Goal: Transaction & Acquisition: Purchase product/service

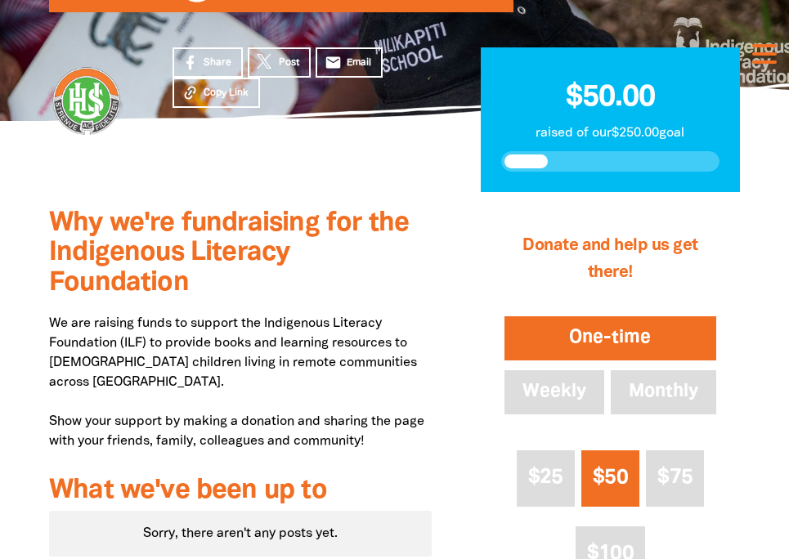
scroll to position [257, 0]
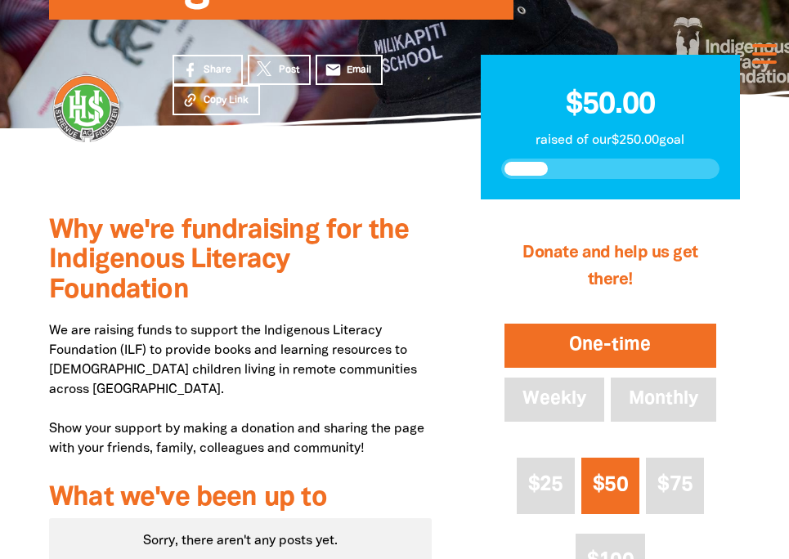
click at [557, 340] on button "One-time" at bounding box center [610, 346] width 218 height 51
click at [548, 346] on button "One-time" at bounding box center [610, 346] width 218 height 51
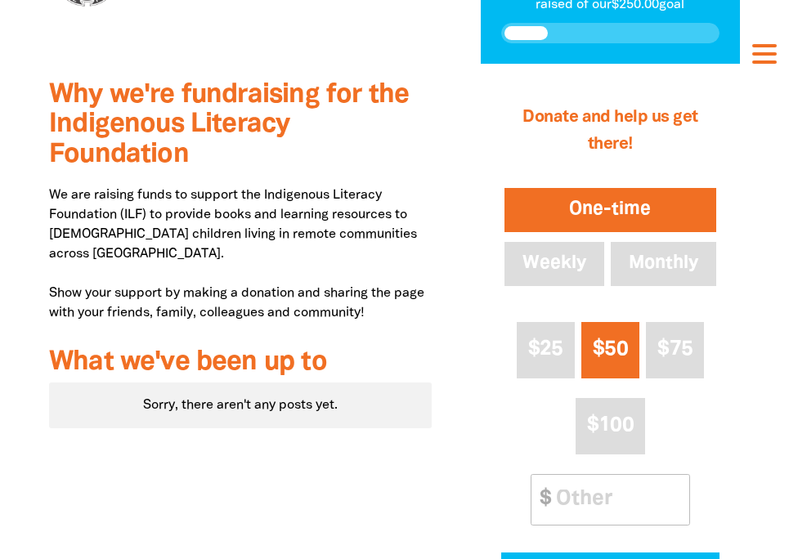
scroll to position [394, 0]
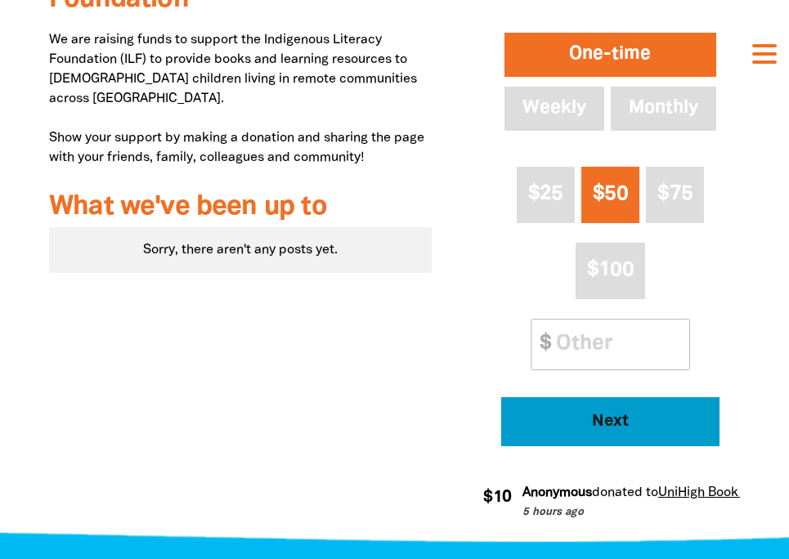
click at [594, 435] on button "Next" at bounding box center [610, 422] width 218 height 49
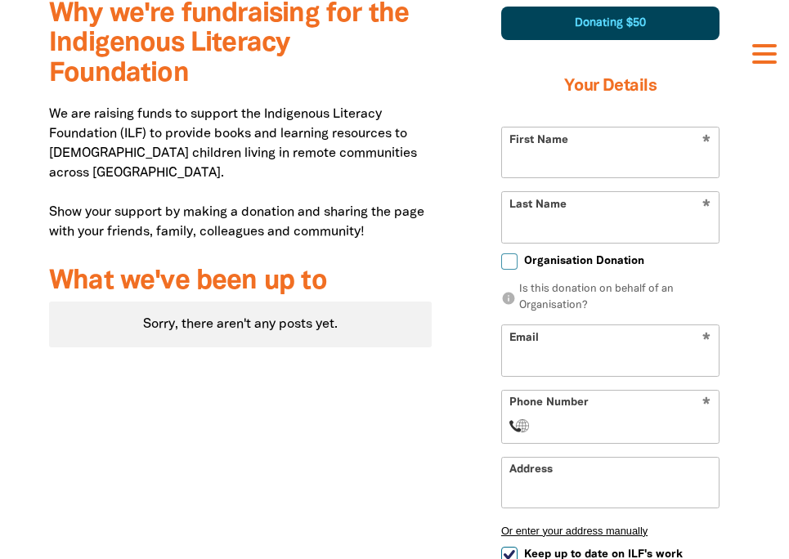
scroll to position [443, 0]
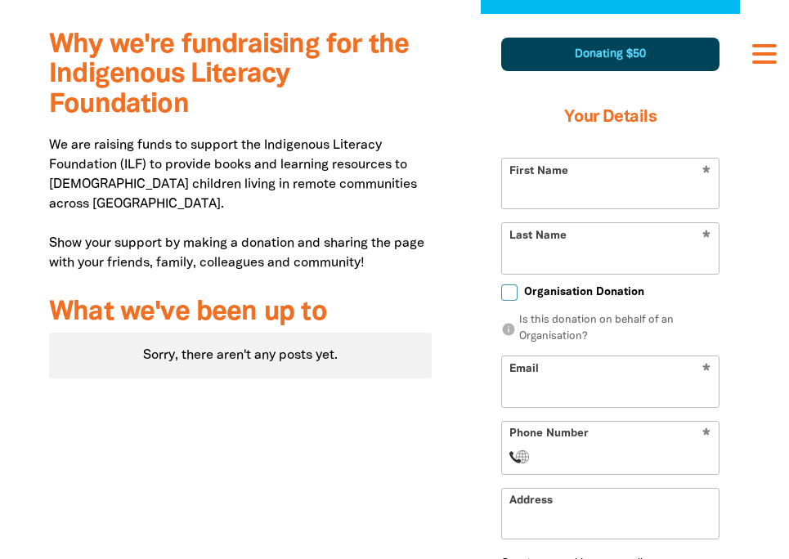
click at [576, 204] on input "First Name" at bounding box center [610, 184] width 217 height 50
type input "[PERSON_NAME]"
type input "[PERSON_NAME][EMAIL_ADDRESS][DOMAIN_NAME]"
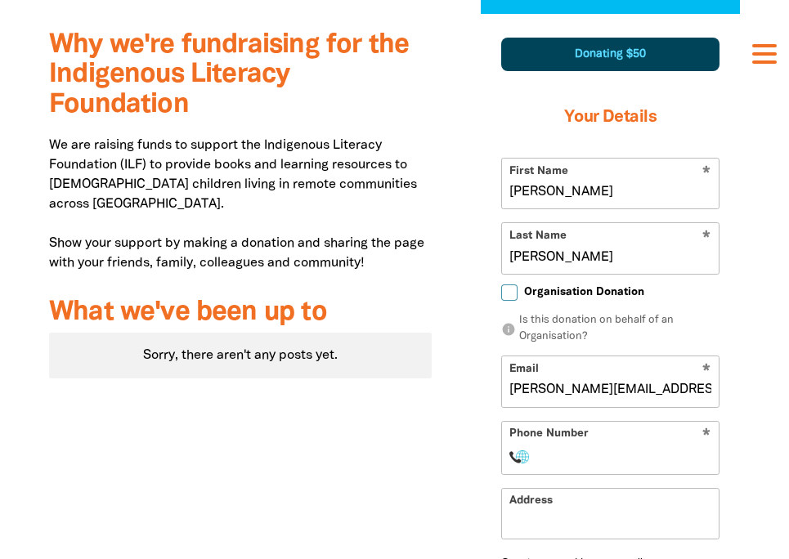
select select "AU"
type input "93472022"
type input "[STREET_ADDRESS]"
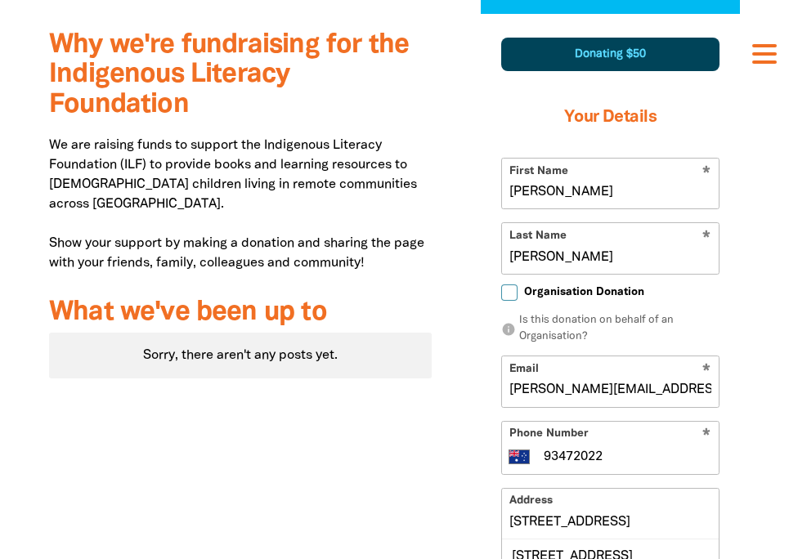
click at [559, 383] on input "[PERSON_NAME][EMAIL_ADDRESS][DOMAIN_NAME]" at bounding box center [610, 382] width 217 height 50
click at [559, 458] on input "93472022" at bounding box center [627, 457] width 170 height 20
click at [513, 391] on input "[PERSON_NAME][EMAIL_ADDRESS][DOMAIN_NAME]" at bounding box center [610, 382] width 217 height 50
click at [528, 390] on input "[PERSON_NAME][EMAIL_ADDRESS][DOMAIN_NAME]" at bounding box center [610, 382] width 217 height 50
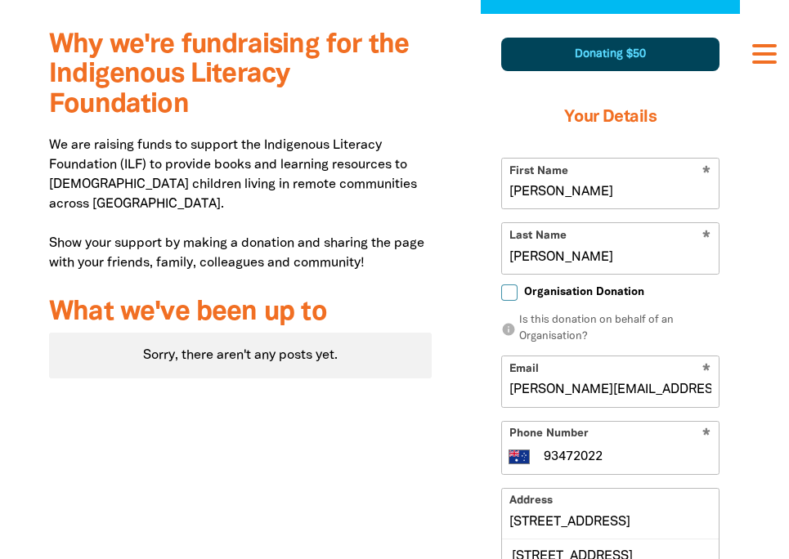
click at [528, 390] on input "[PERSON_NAME][EMAIL_ADDRESS][DOMAIN_NAME]" at bounding box center [610, 382] width 217 height 50
drag, startPoint x: 686, startPoint y: 389, endPoint x: 488, endPoint y: 389, distance: 198.8
click at [488, 389] on div "Donating $50 Your Details * First Name [PERSON_NAME] * Last Name [PERSON_NAME] …" at bounding box center [610, 487] width 259 height 941
click at [646, 331] on p "info Is this donation on behalf of an Organisation?" at bounding box center [610, 329] width 218 height 32
click at [627, 376] on input "[PERSON_NAME][EMAIL_ADDRESS][DOMAIN_NAME]" at bounding box center [610, 382] width 217 height 50
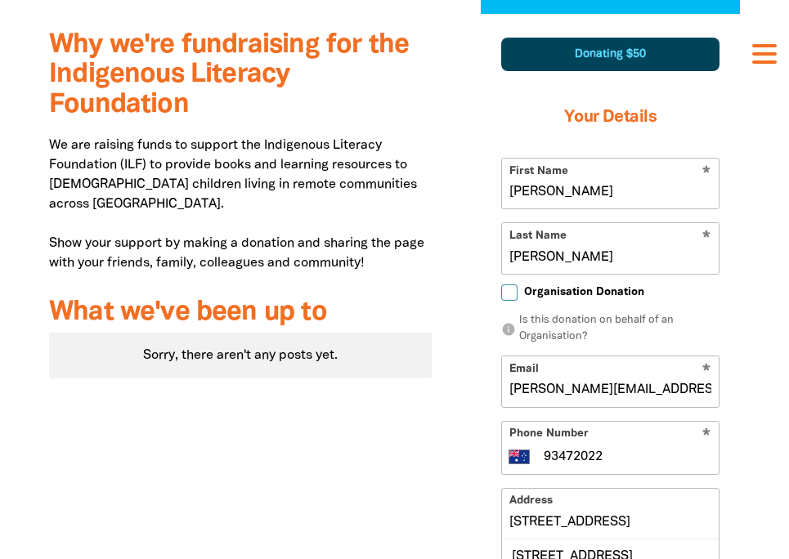
click at [632, 393] on input "[PERSON_NAME][EMAIL_ADDRESS][DOMAIN_NAME]" at bounding box center [610, 382] width 217 height 50
type input "[EMAIL_ADDRESS][DOMAIN_NAME]"
click at [644, 462] on input "93472022" at bounding box center [627, 457] width 170 height 20
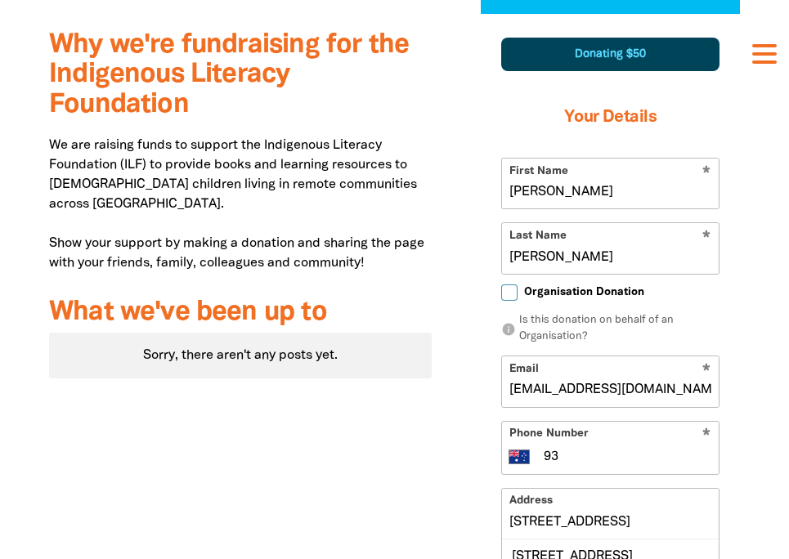
type input "9"
select select "ZZ"
type input "[PHONE_NUMBER]"
select select "CH"
type input "[PHONE_NUMBER]"
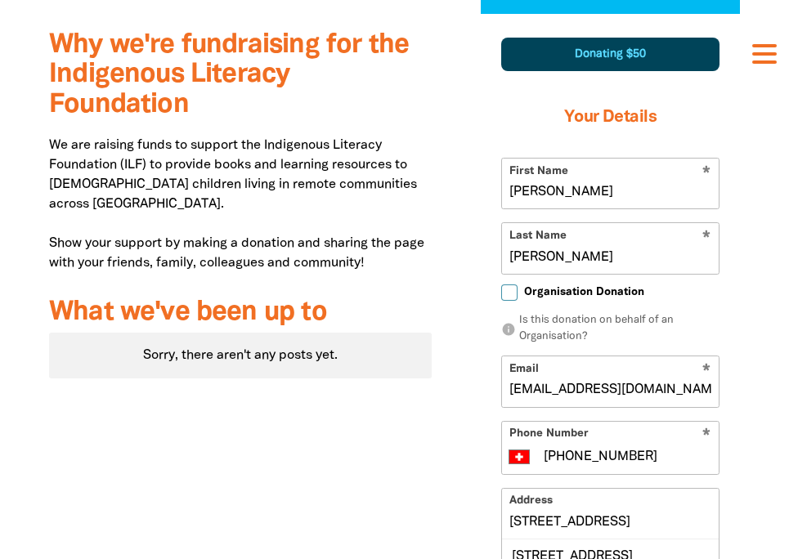
select select "NZ"
type input "[PHONE_NUMBER]"
select select "AU"
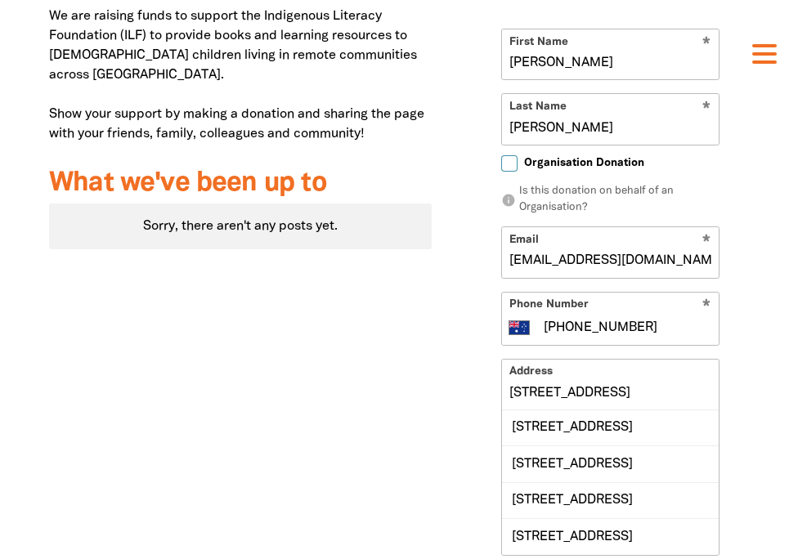
scroll to position [575, 0]
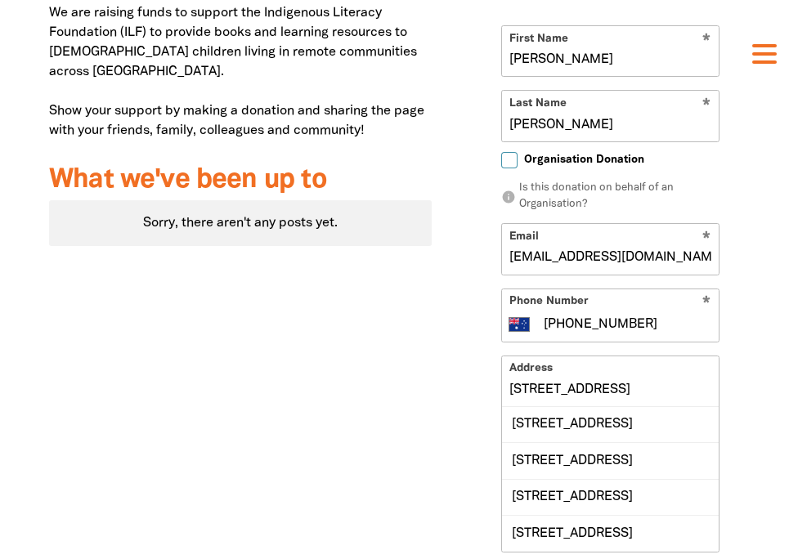
type input "[PHONE_NUMBER]"
drag, startPoint x: 636, startPoint y: 389, endPoint x: 461, endPoint y: 384, distance: 175.9
click at [461, 384] on div "1 2 3 Donating $50 Your Details * First Name [PERSON_NAME] * Last Name [PERSON_…" at bounding box center [610, 388] width 308 height 1015
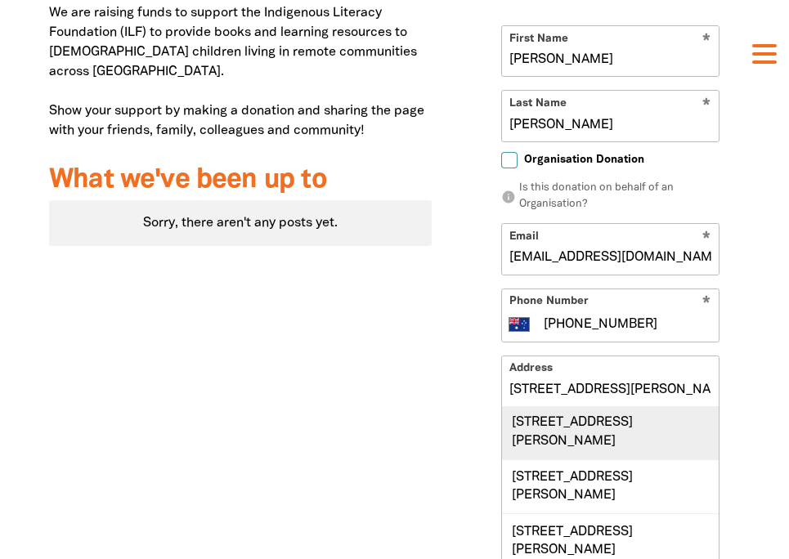
scroll to position [0, 0]
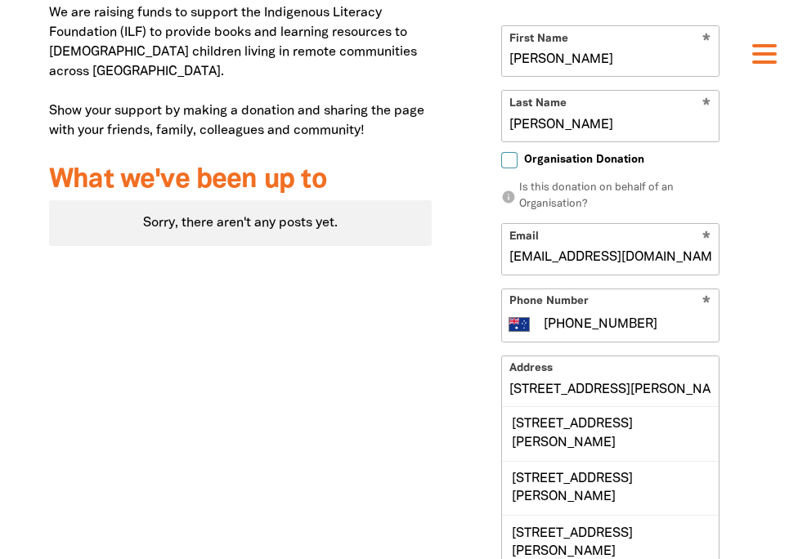
click at [595, 453] on div "[STREET_ADDRESS][PERSON_NAME]" at bounding box center [610, 434] width 217 height 54
type input "[STREET_ADDRESS][PERSON_NAME]"
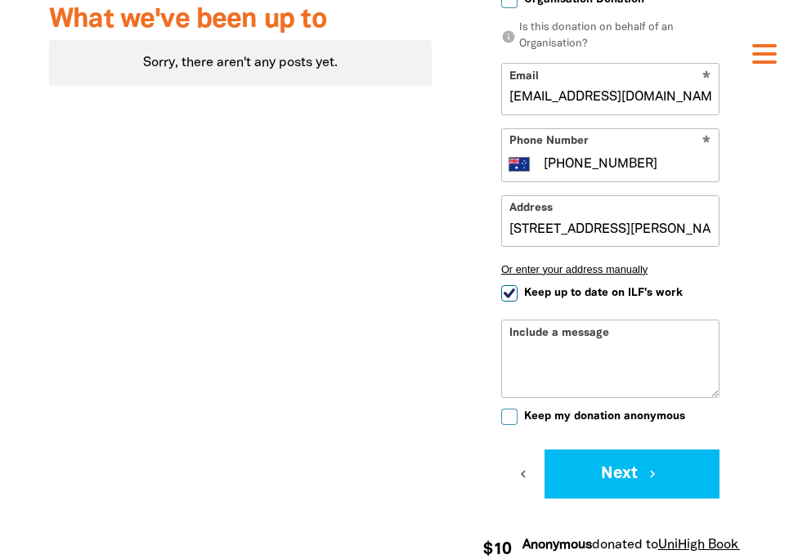
scroll to position [740, 0]
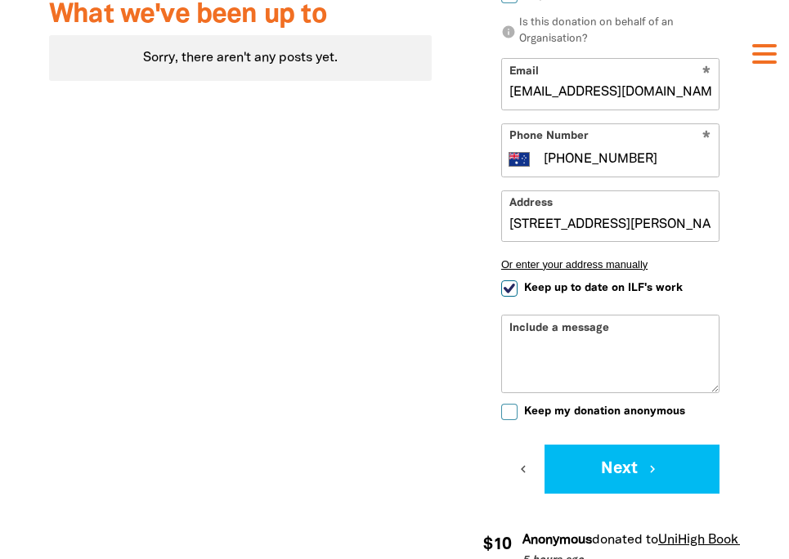
click at [576, 288] on span "Keep up to date on ILF's work" at bounding box center [603, 289] width 159 height 16
click at [518, 288] on input "Keep up to date on ILF's work" at bounding box center [509, 289] width 16 height 16
checkbox input "false"
click at [568, 340] on textarea "Include a message" at bounding box center [610, 366] width 217 height 52
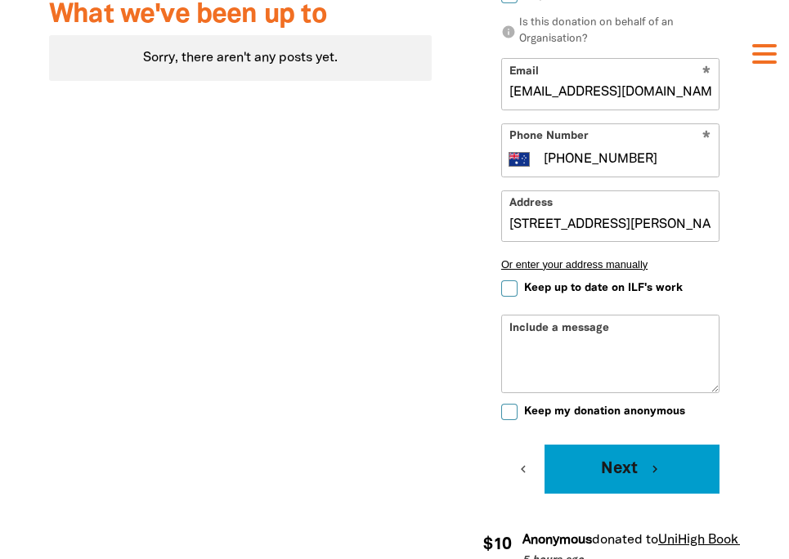
click at [586, 479] on button "Next chevron_right" at bounding box center [632, 469] width 175 height 49
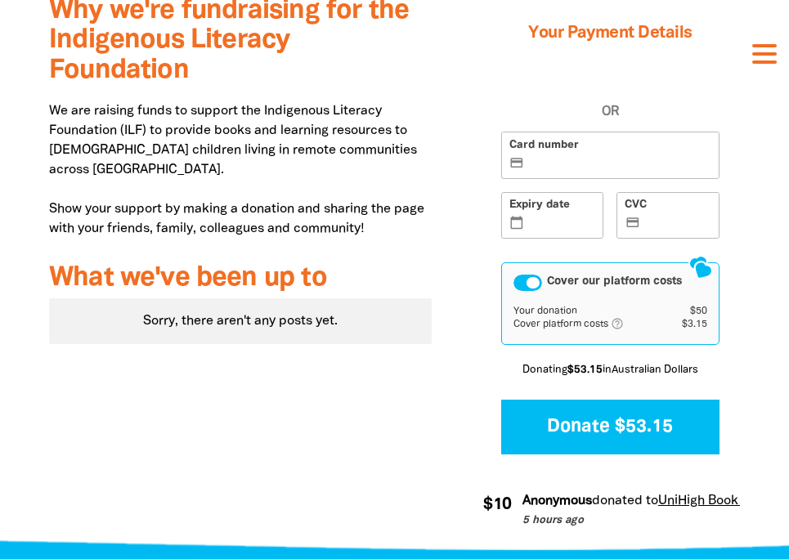
scroll to position [426, 0]
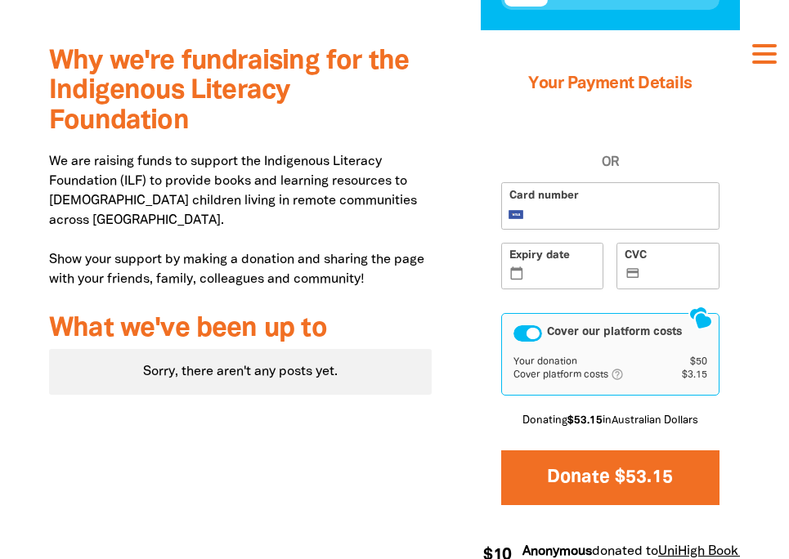
click at [572, 478] on button "Donate $53.15" at bounding box center [610, 478] width 218 height 55
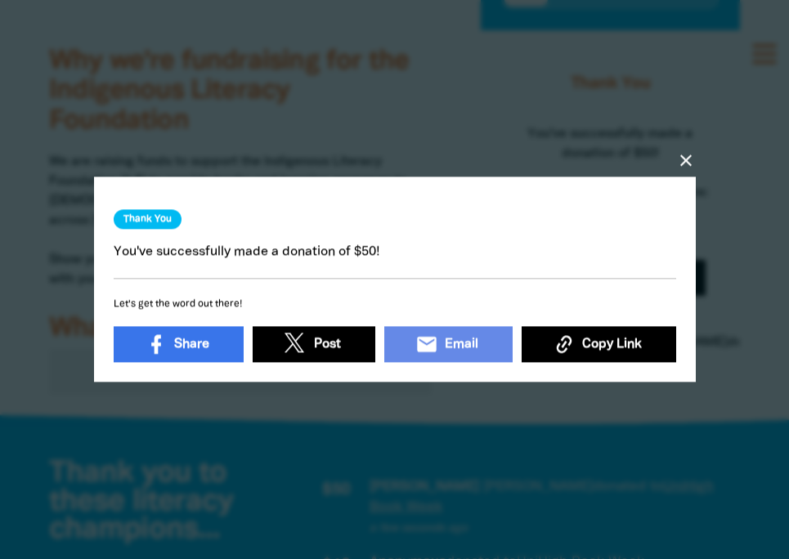
click at [688, 164] on icon "close" at bounding box center [686, 161] width 20 height 20
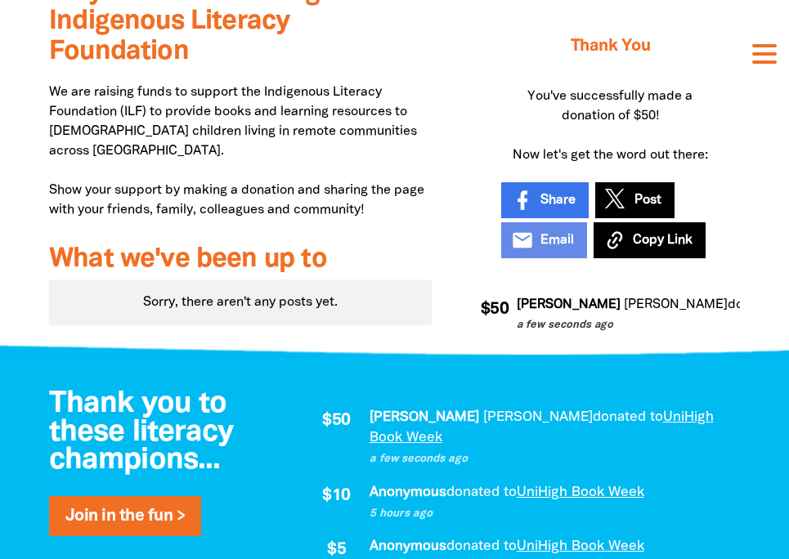
scroll to position [0, 0]
